Goal: Transaction & Acquisition: Purchase product/service

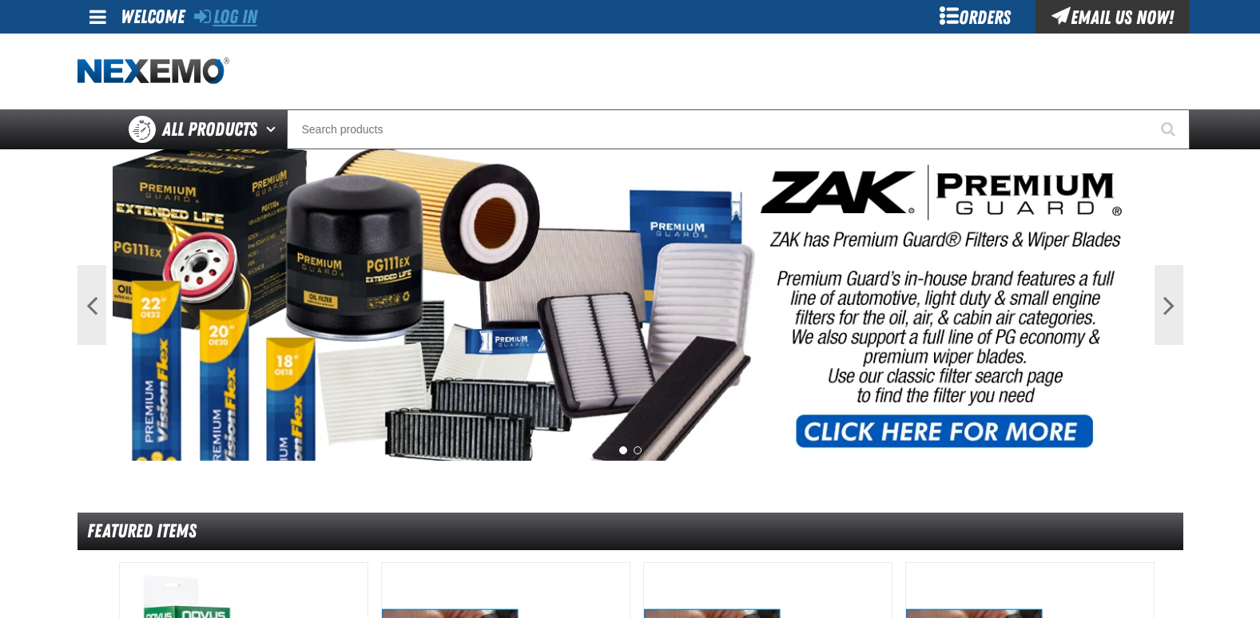
click at [249, 17] on link "Log In" at bounding box center [225, 17] width 63 height 22
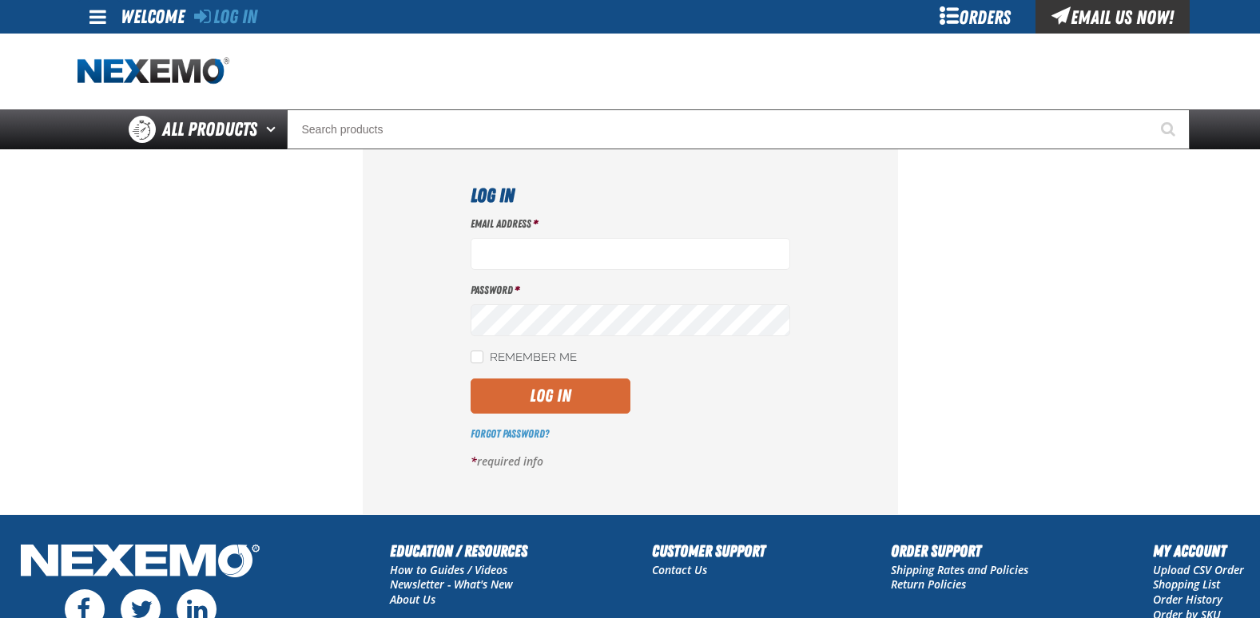
type input "[EMAIL_ADDRESS][DOMAIN_NAME]"
click at [549, 402] on button "Log In" at bounding box center [550, 396] width 160 height 35
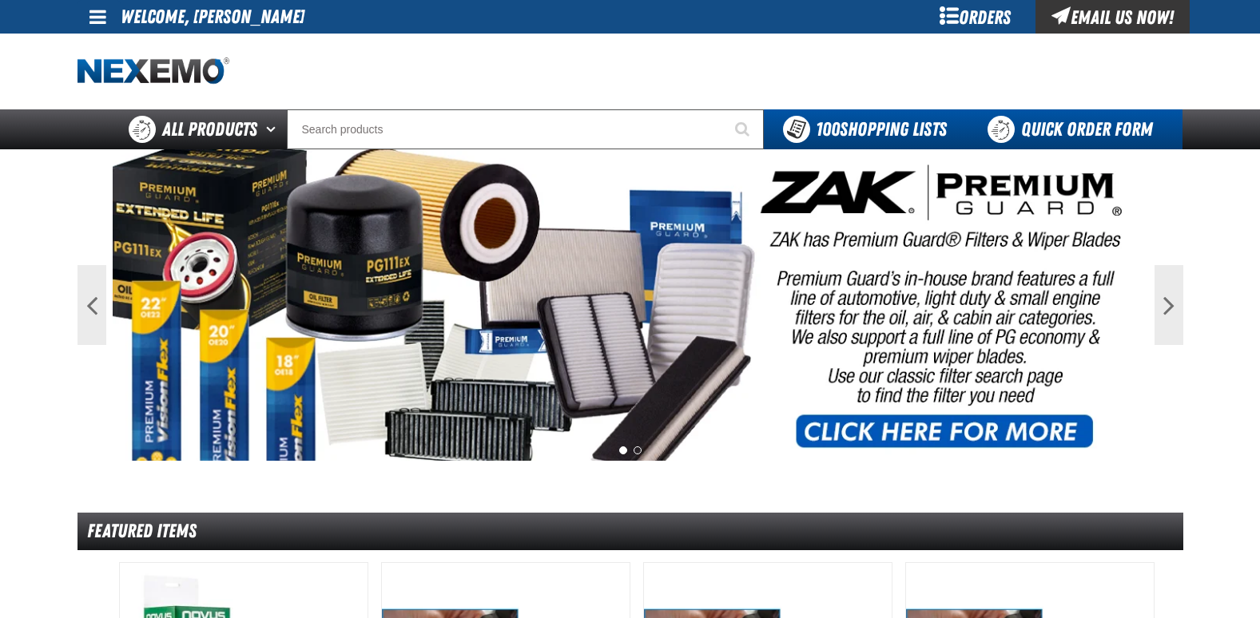
click at [1050, 132] on link "Quick Order Form" at bounding box center [1074, 129] width 216 height 40
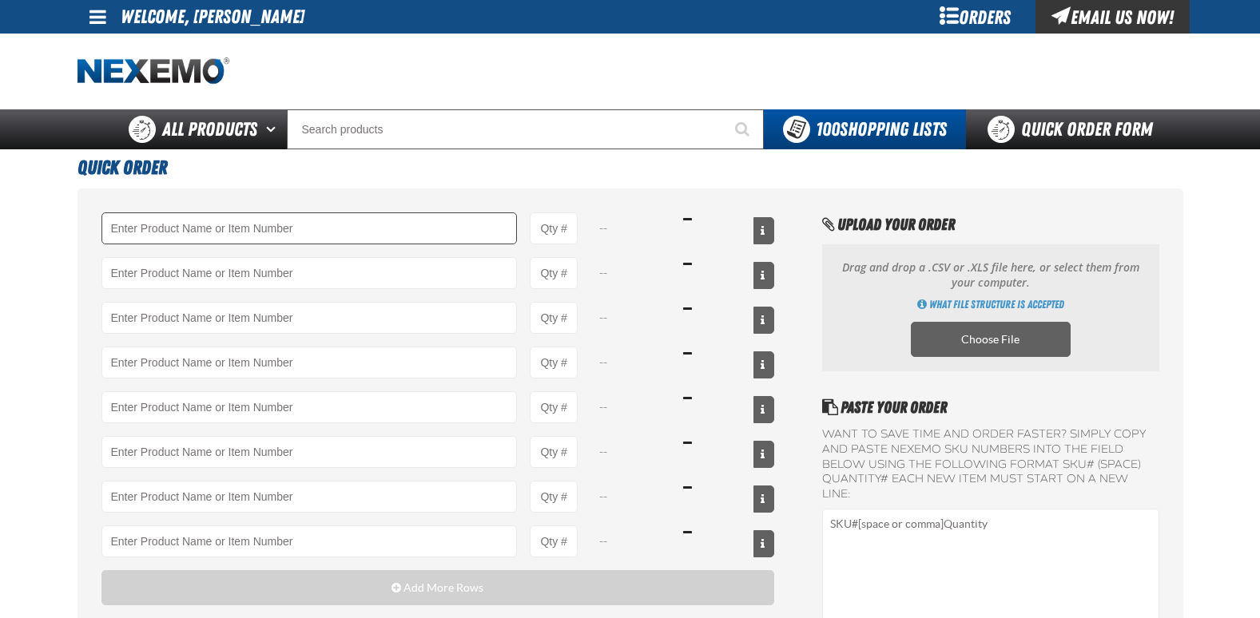
click at [174, 223] on input "Product" at bounding box center [309, 228] width 416 height 32
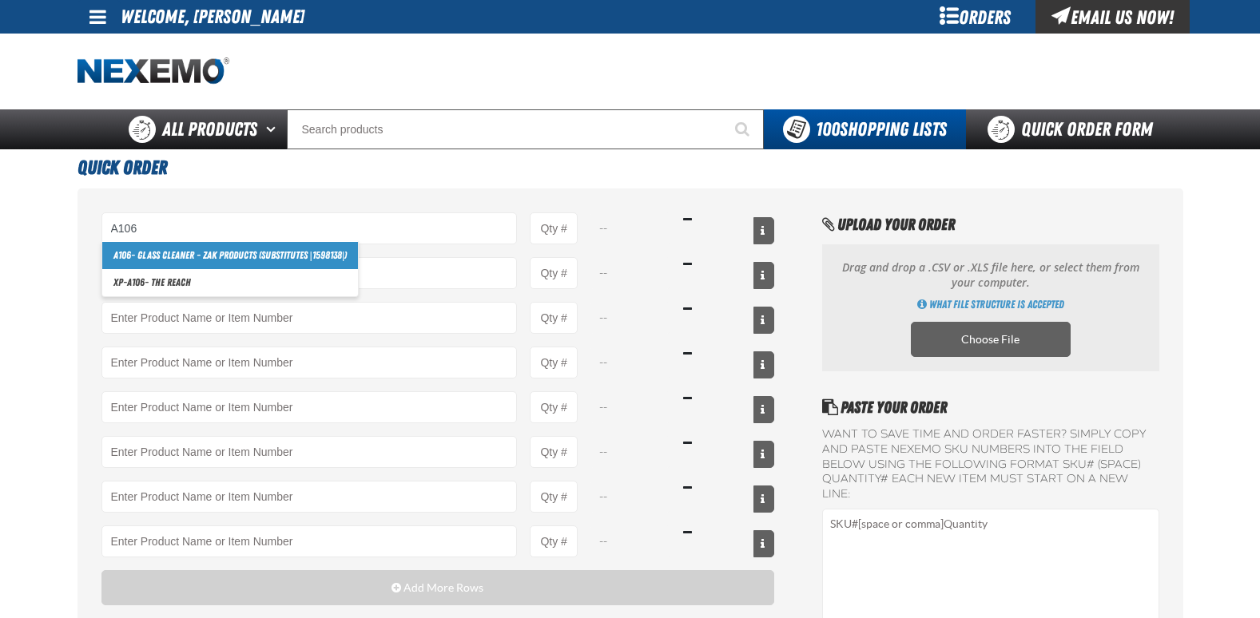
click at [243, 251] on link "A106 - Glass Cleaner - ZAK Products (substitutes |1598138|)" at bounding box center [230, 255] width 256 height 27
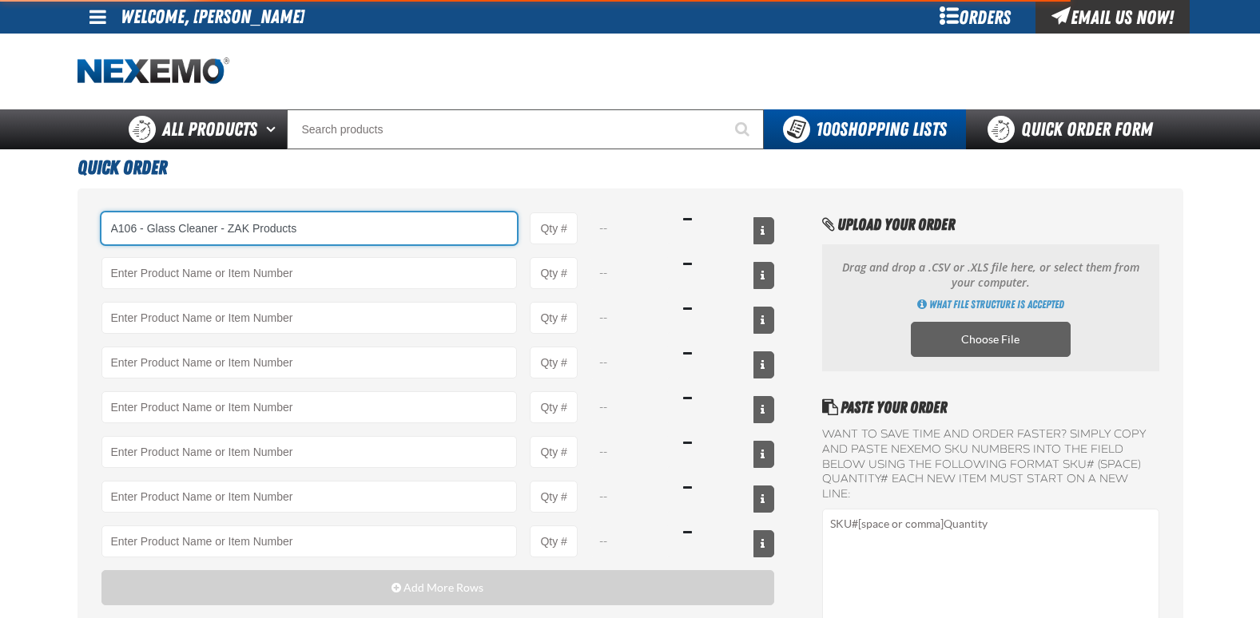
type input "A106 - Glass Cleaner - ZAK Products (substitutes |1598138|)"
type input "1"
select select "can"
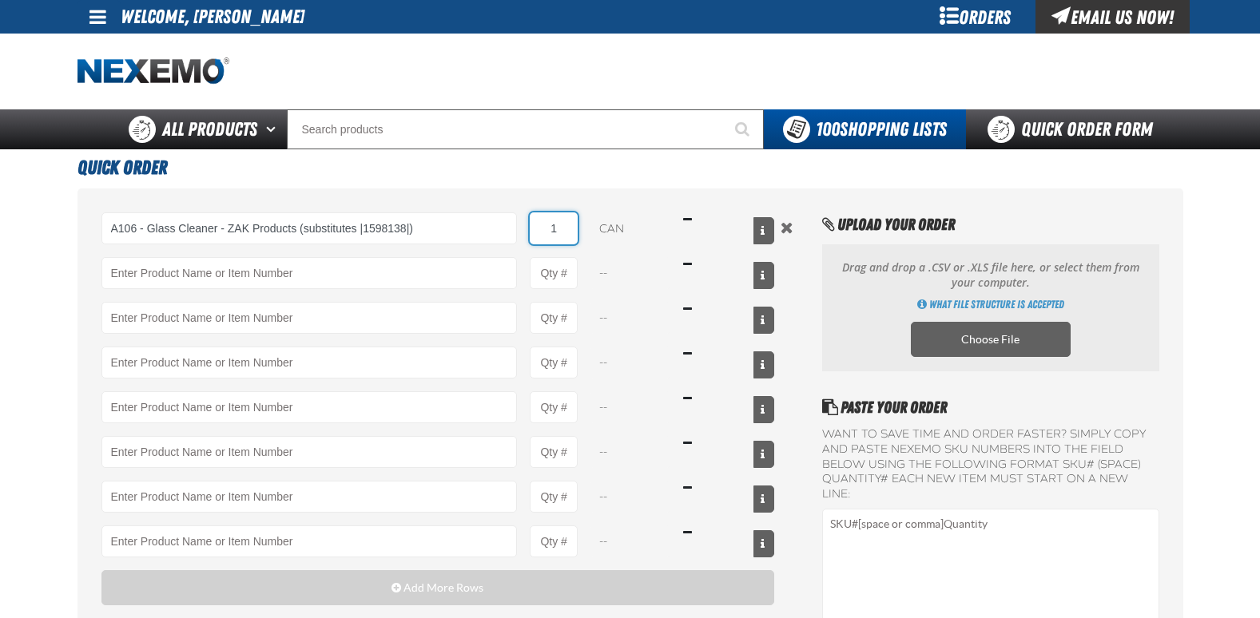
click at [573, 229] on input "1" at bounding box center [554, 228] width 48 height 32
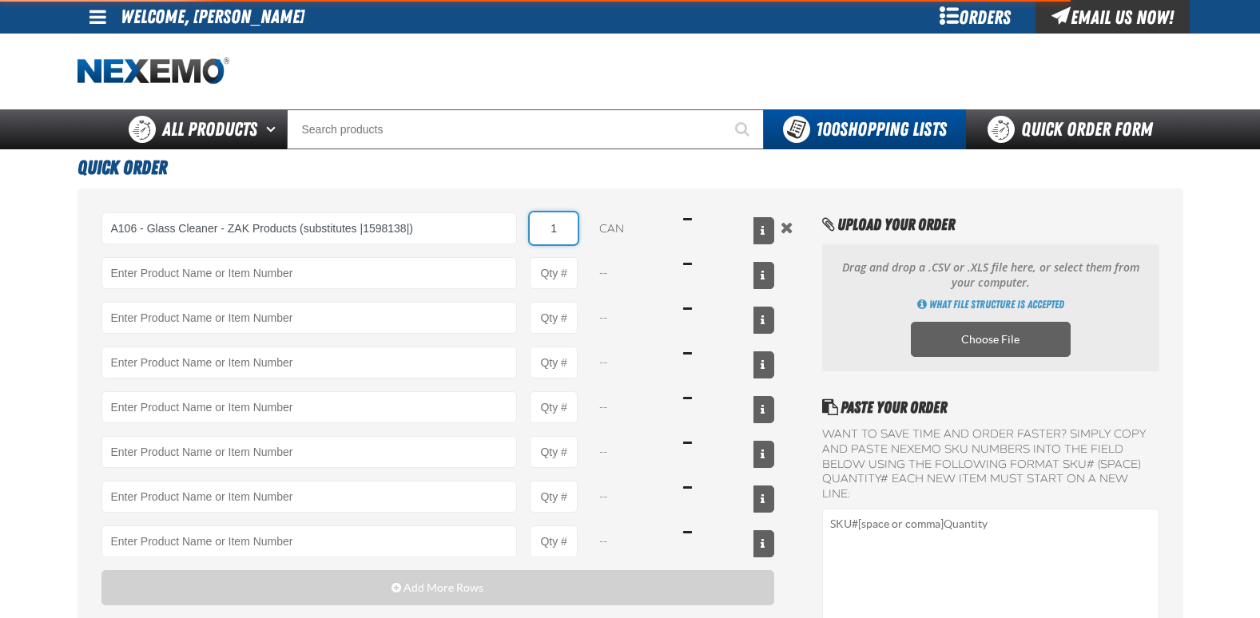
type input "A106 - Glass Cleaner - ZAK Products (substitutes |1598138|)"
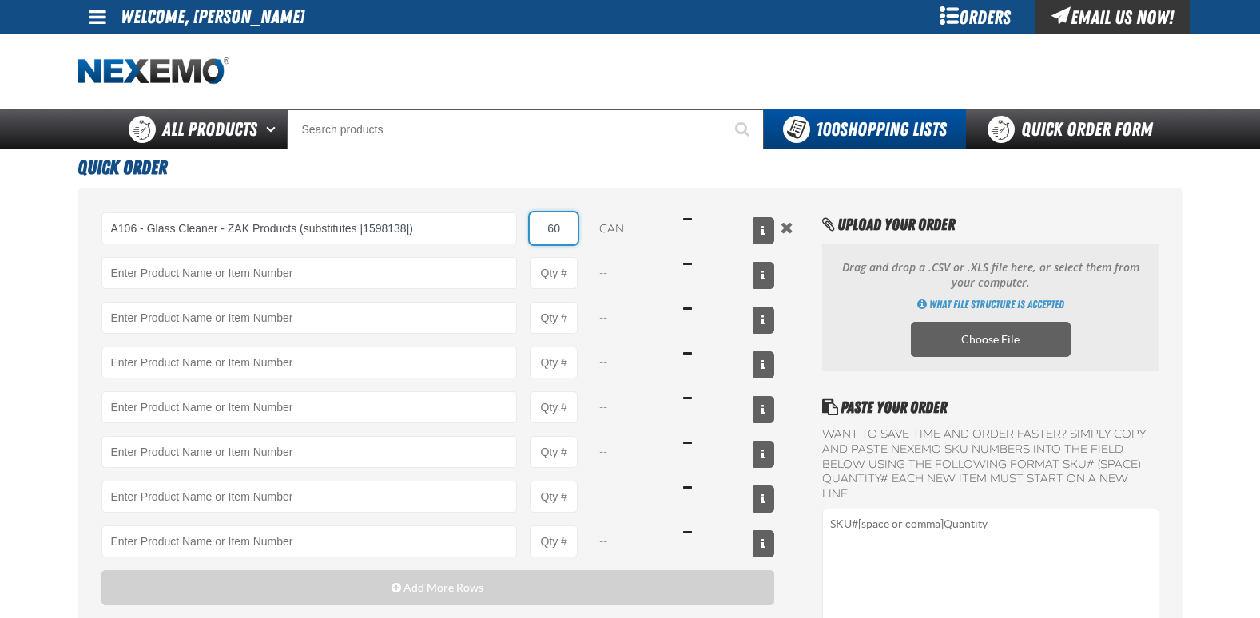
click at [572, 229] on input "60" at bounding box center [554, 228] width 48 height 32
type input "6"
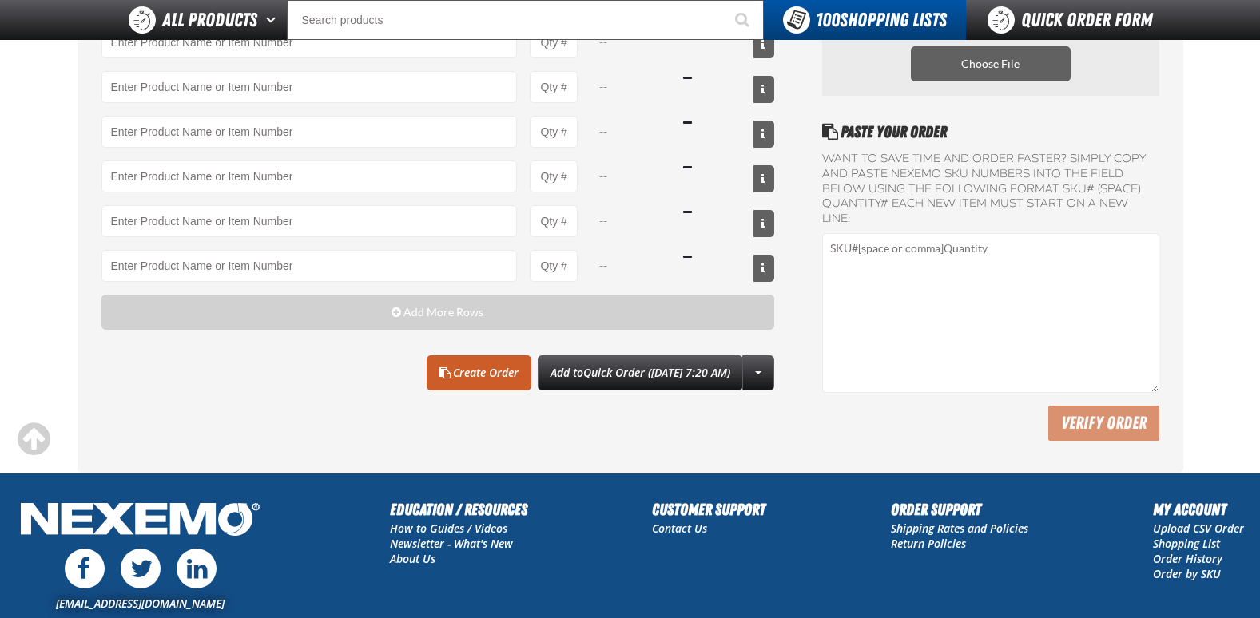
scroll to position [240, 0]
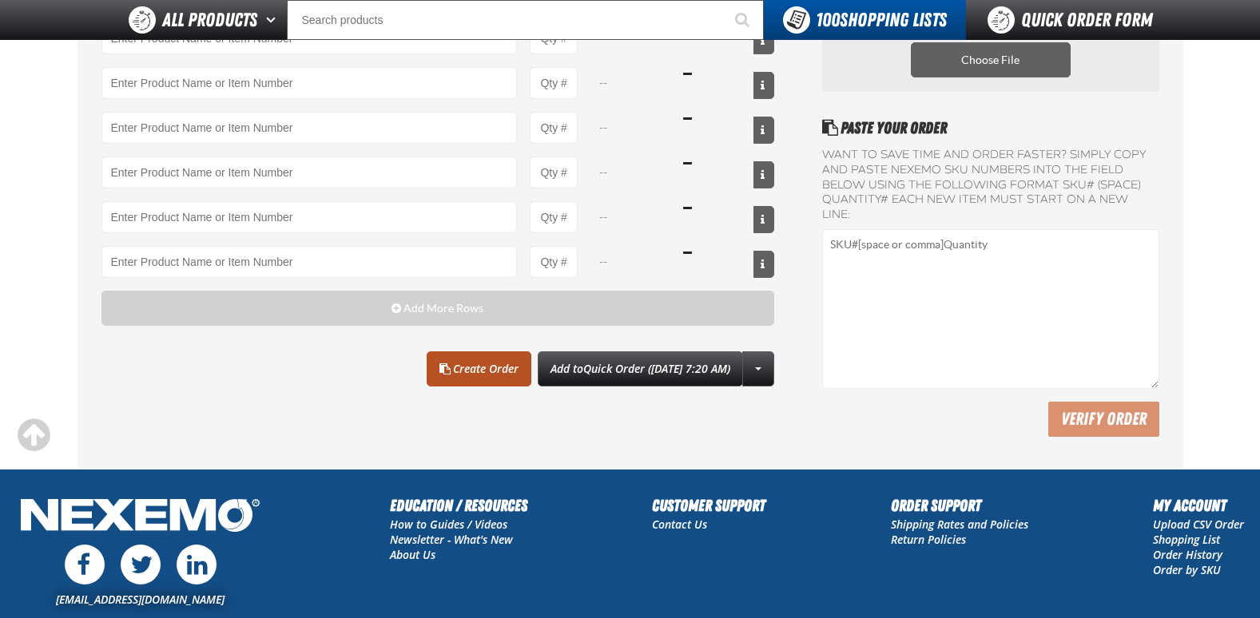
type input "60"
click at [468, 377] on link "Create Order" at bounding box center [479, 368] width 105 height 35
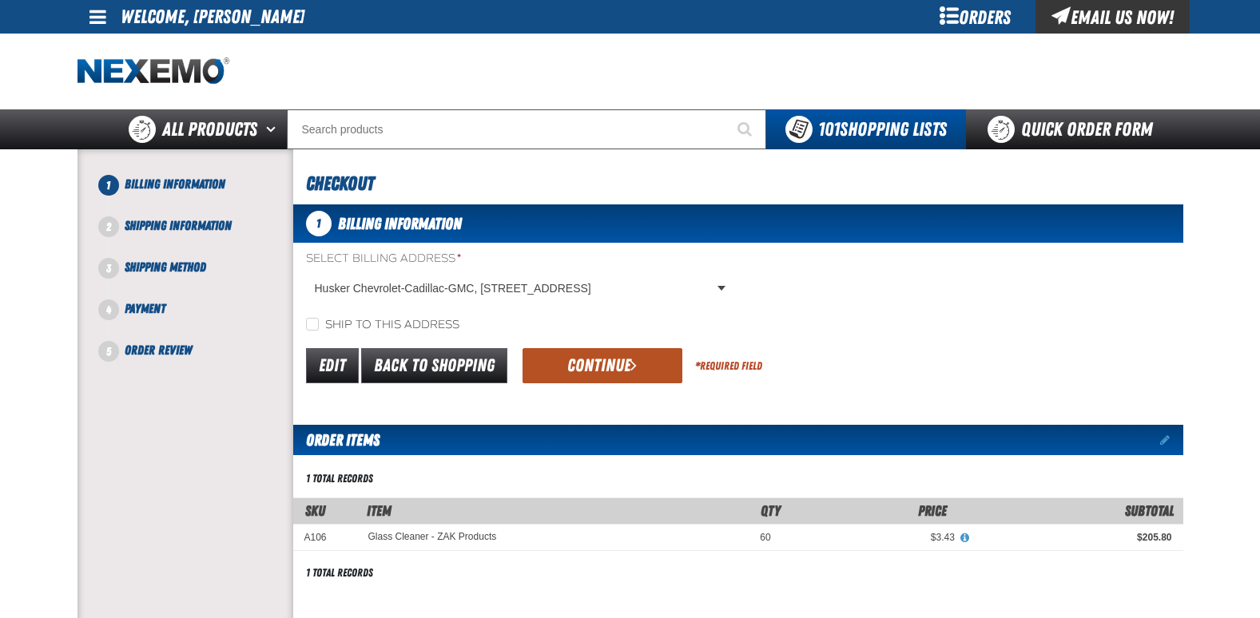
click at [606, 363] on button "Continue" at bounding box center [602, 365] width 160 height 35
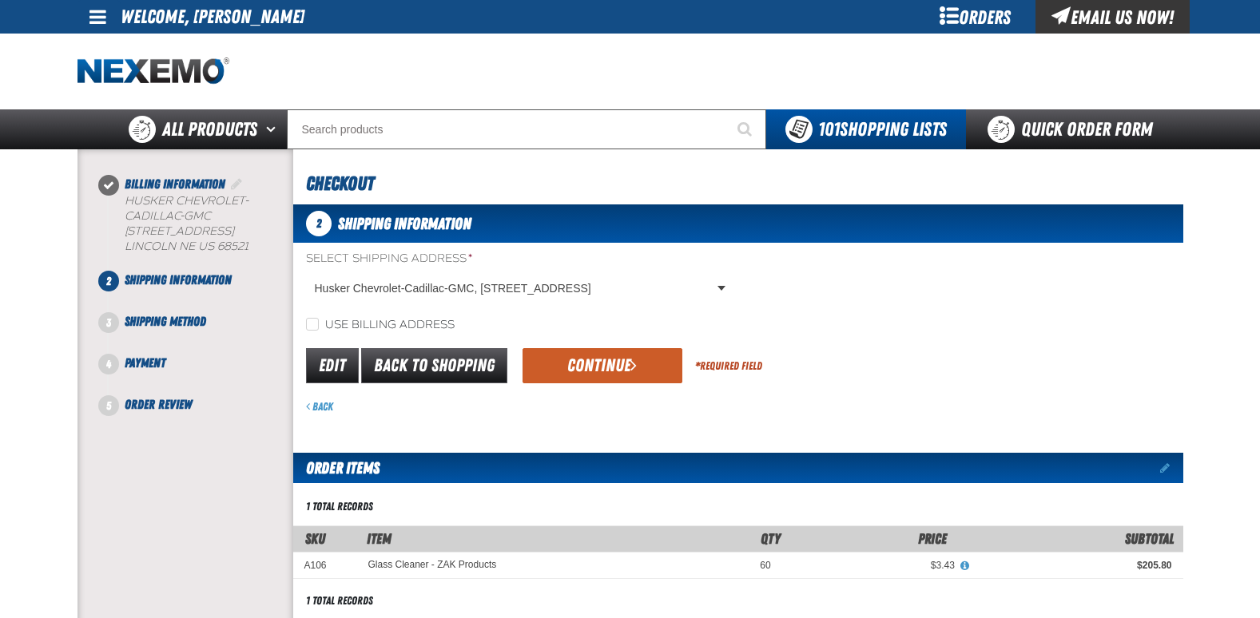
click at [606, 363] on button "Continue" at bounding box center [602, 365] width 160 height 35
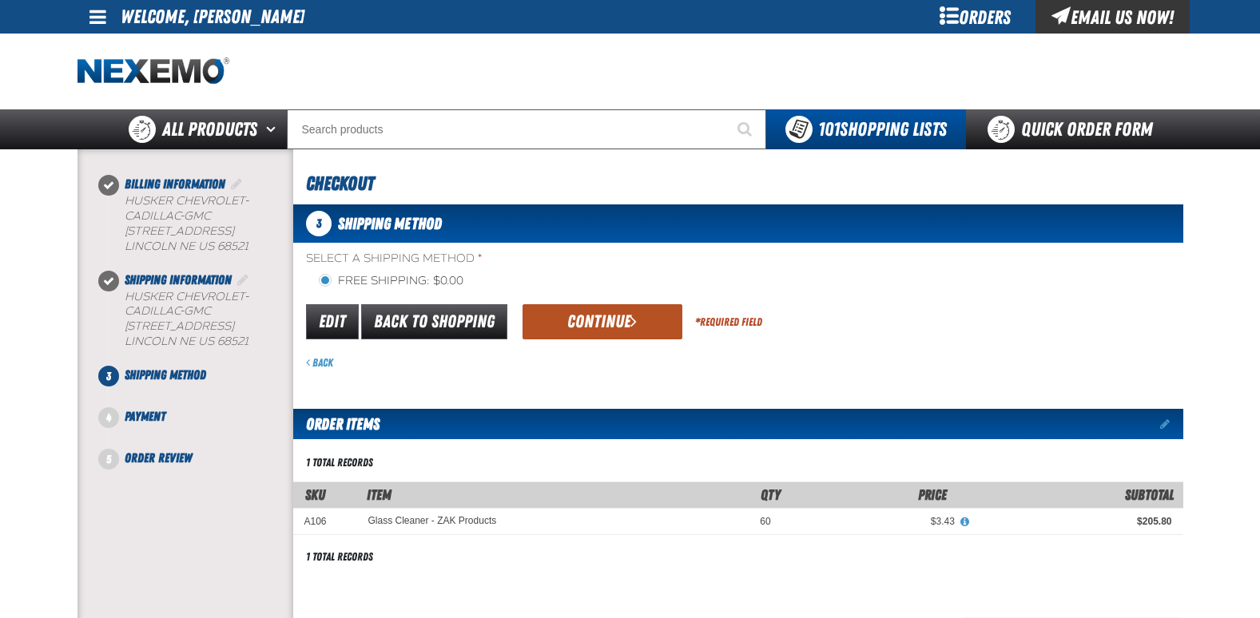
click at [600, 321] on button "Continue" at bounding box center [602, 321] width 160 height 35
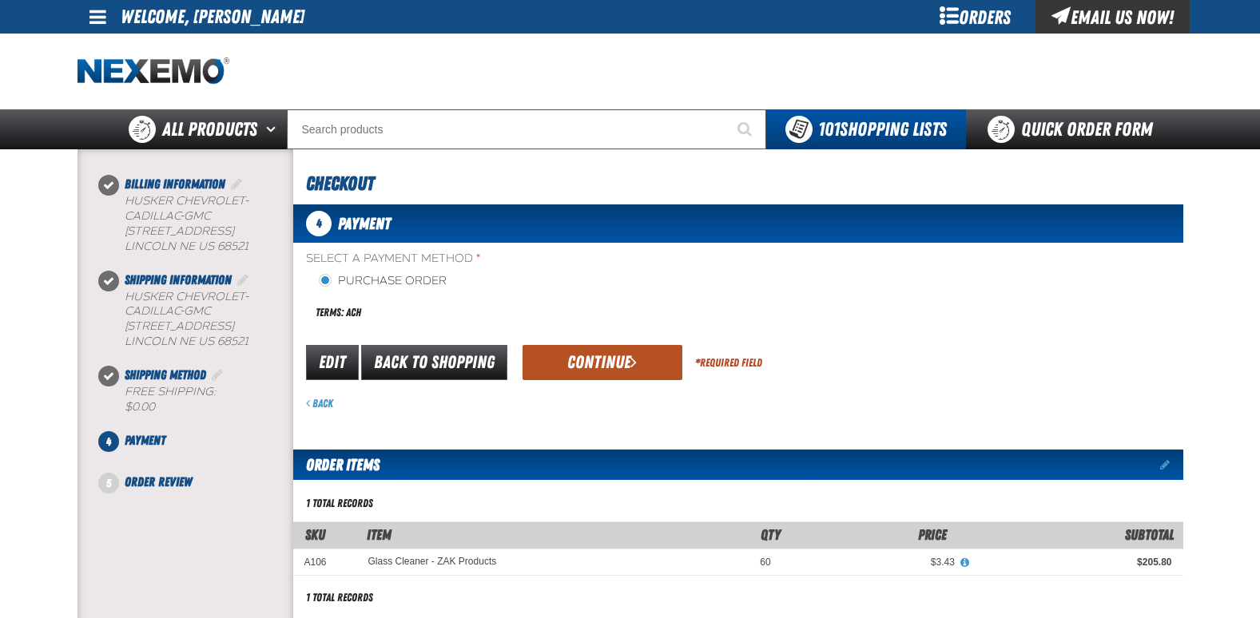
click at [603, 362] on button "Continue" at bounding box center [602, 362] width 160 height 35
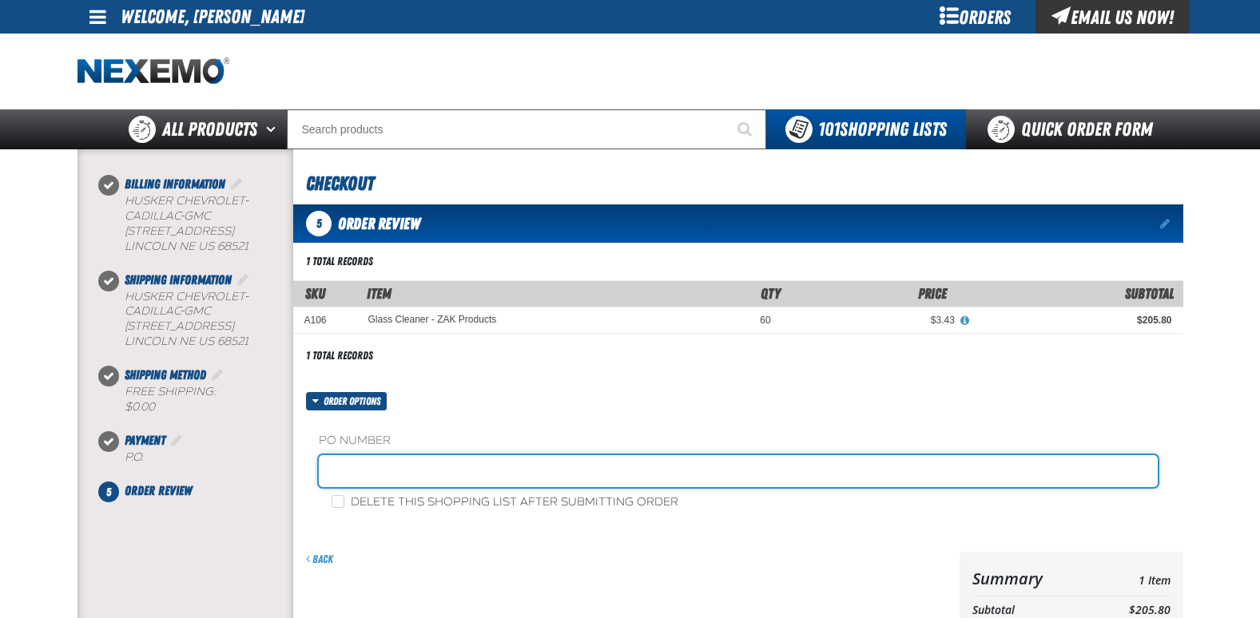
click at [438, 468] on input "text" at bounding box center [738, 471] width 839 height 32
type input "GMSERVICEJG"
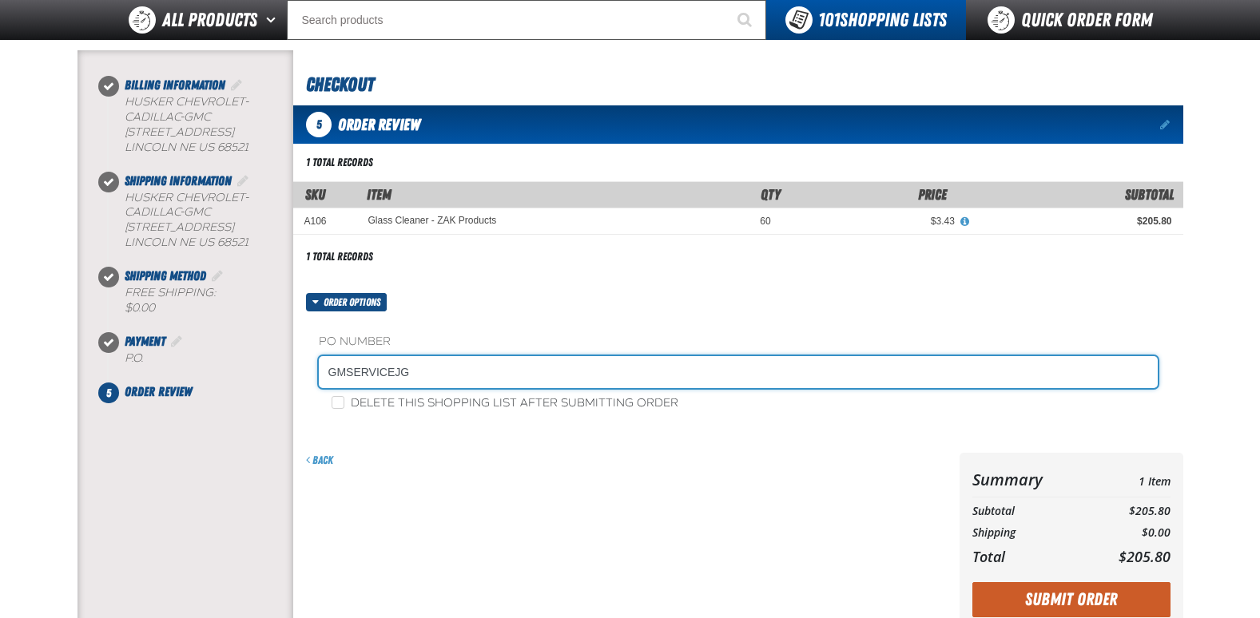
scroll to position [160, 0]
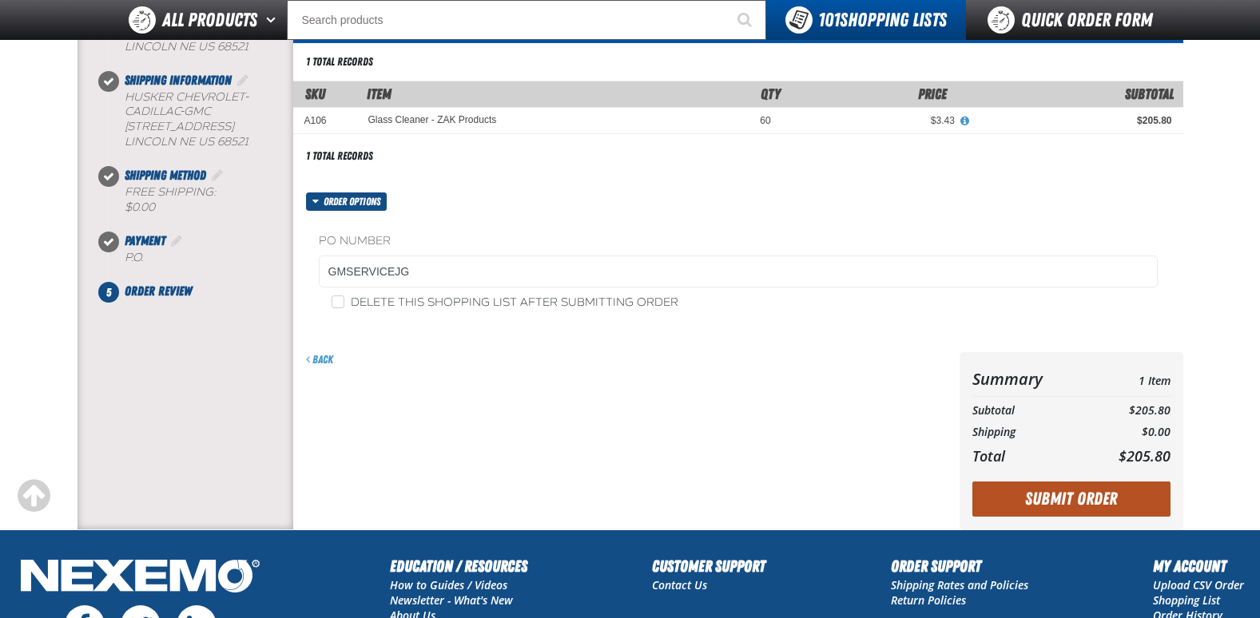
click at [1053, 498] on button "Submit Order" at bounding box center [1071, 499] width 198 height 35
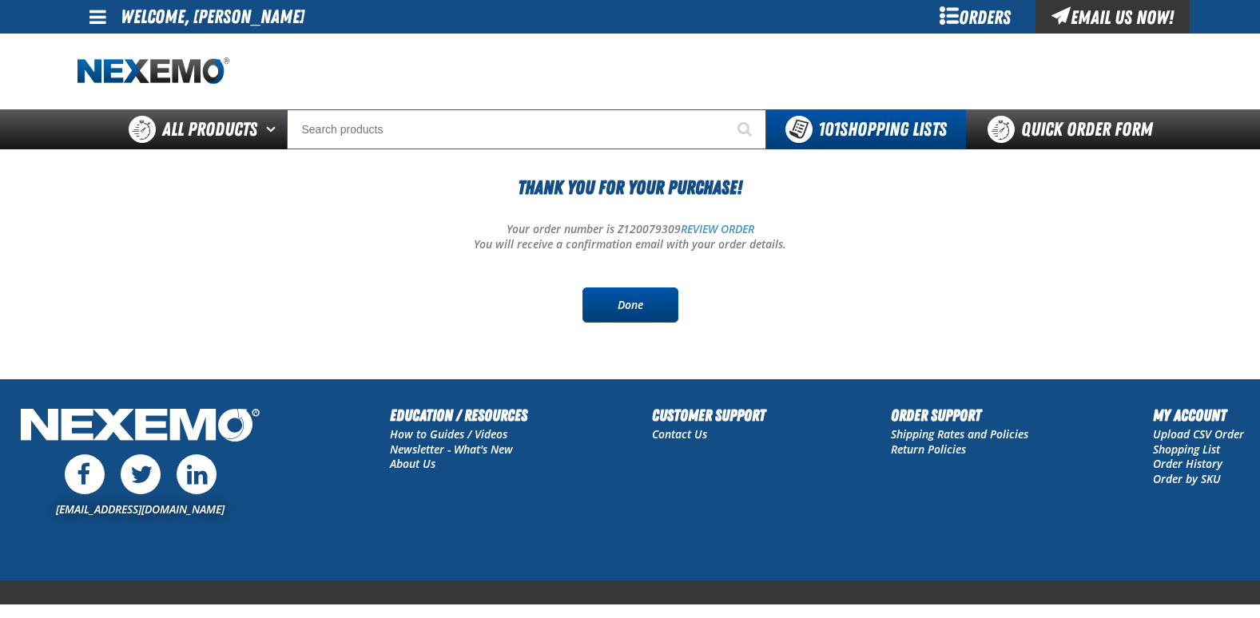
click at [634, 304] on link "Done" at bounding box center [630, 305] width 96 height 35
